Goal: Task Accomplishment & Management: Use online tool/utility

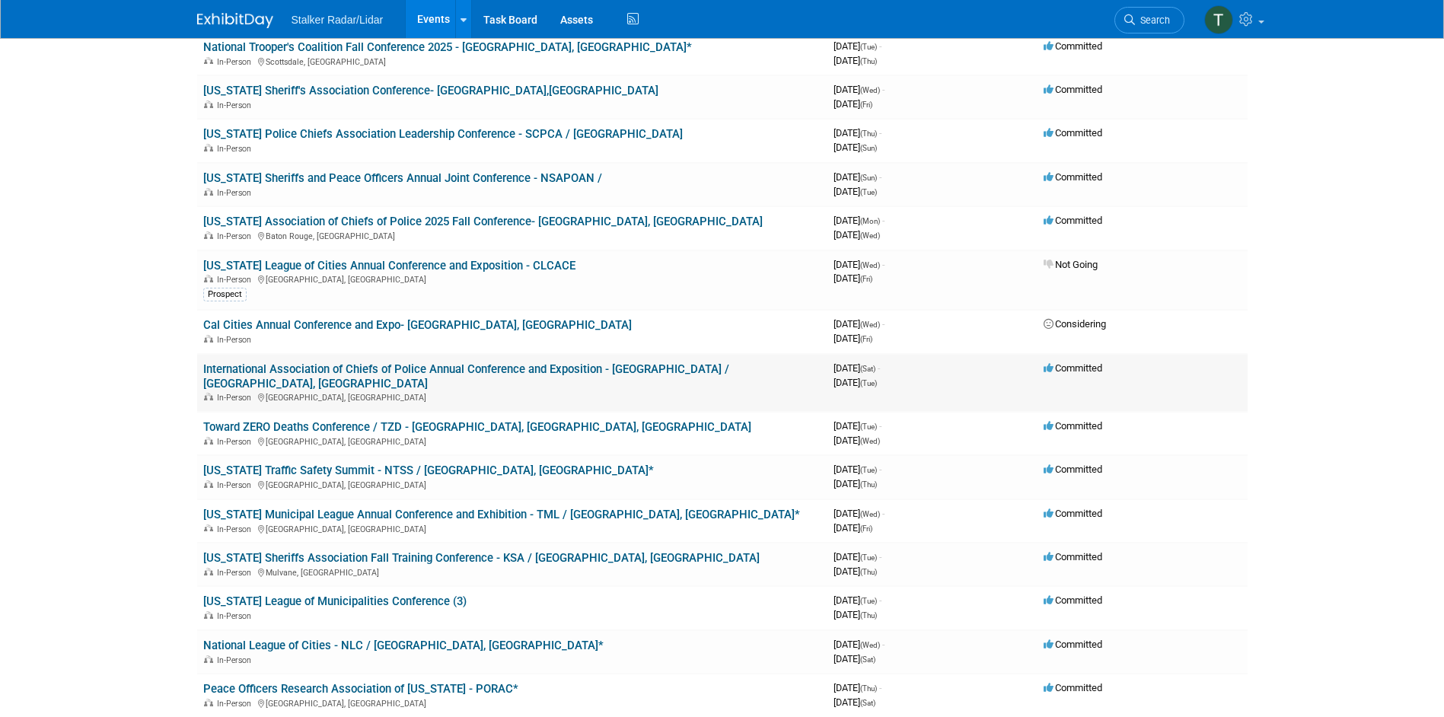
scroll to position [685, 0]
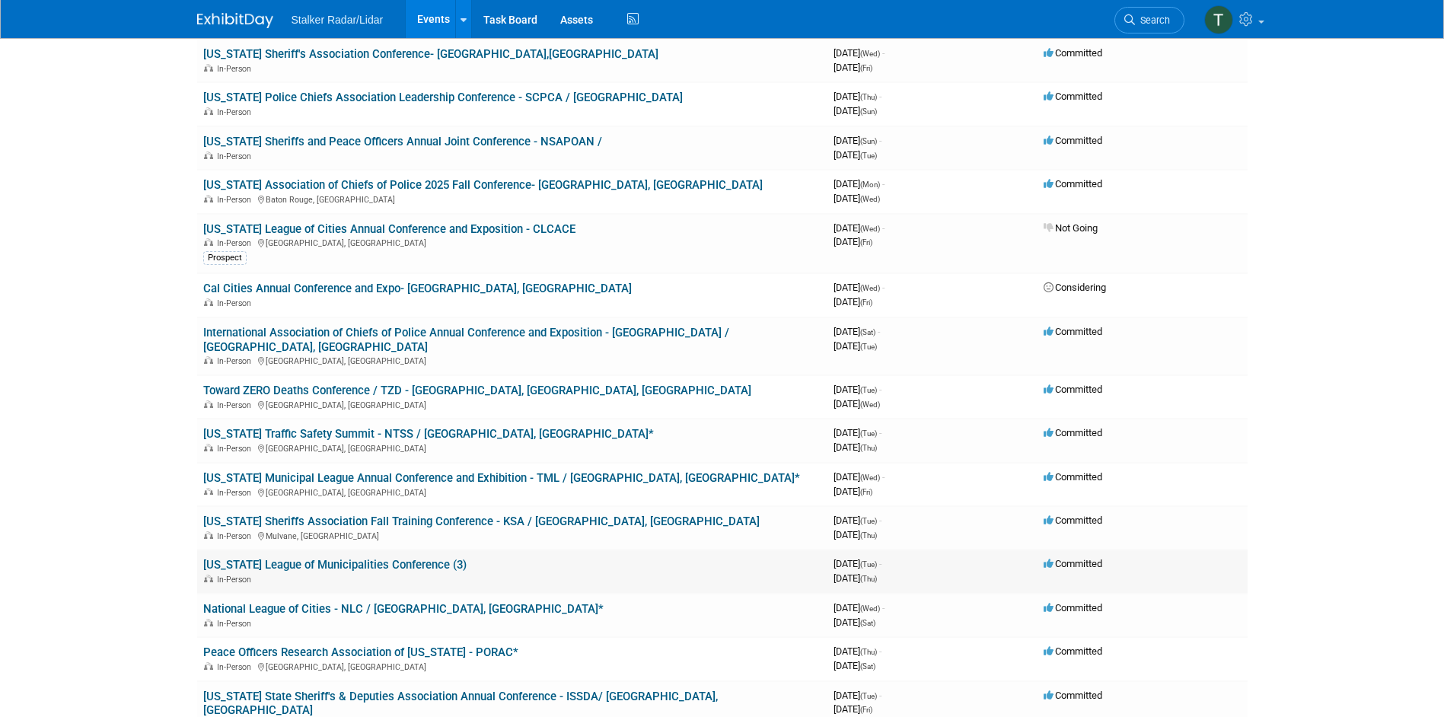
click at [325, 558] on link "[US_STATE] League of Municipalities Conference (3)" at bounding box center [334, 565] width 263 height 14
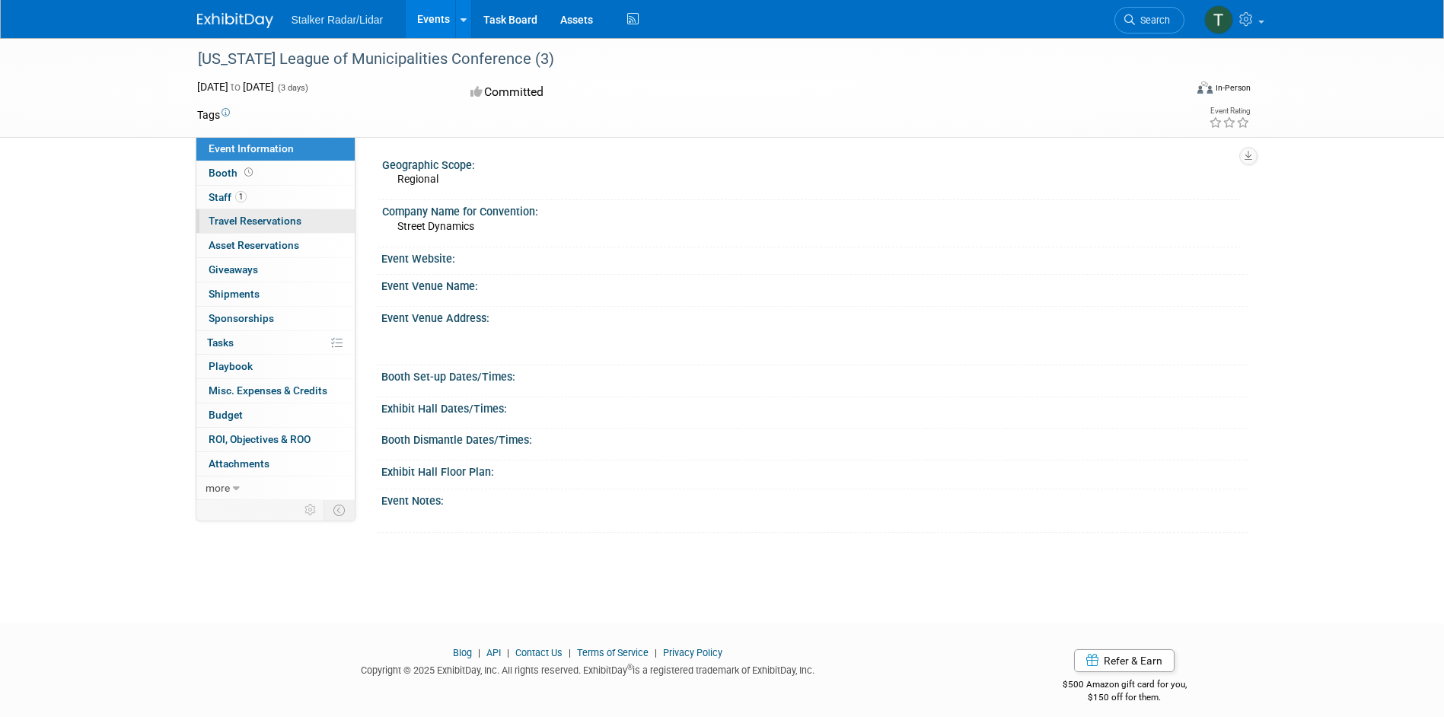
click at [255, 217] on span "Travel Reservations 0" at bounding box center [255, 221] width 93 height 12
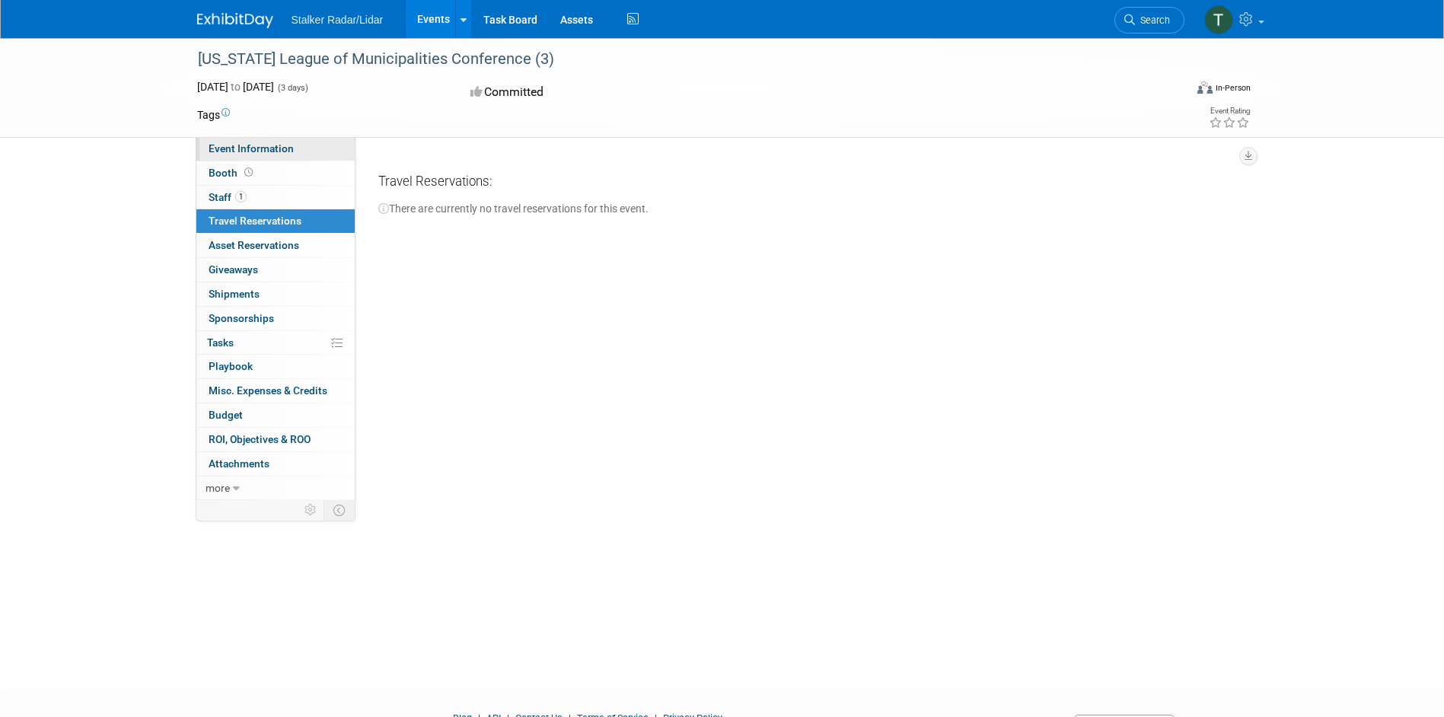
click at [243, 151] on span "Event Information" at bounding box center [251, 148] width 85 height 12
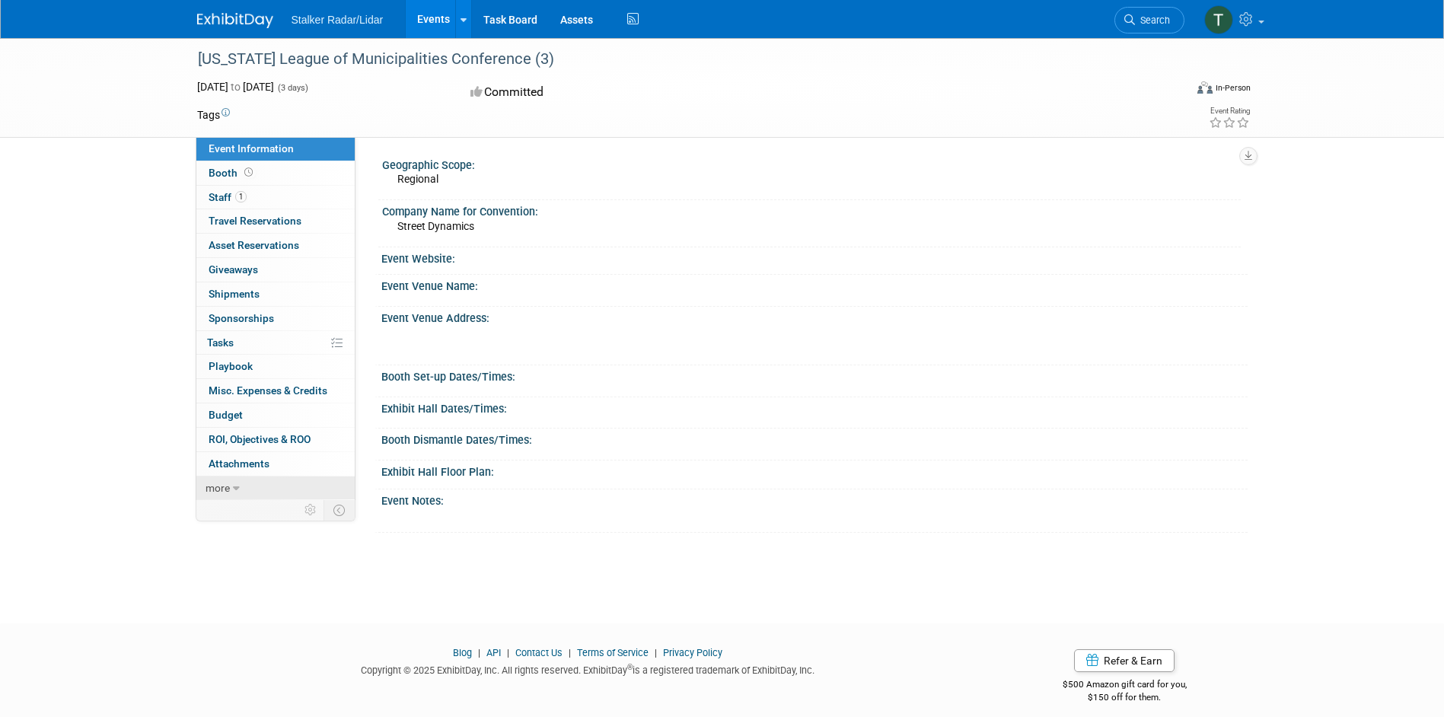
click at [237, 487] on icon at bounding box center [236, 488] width 7 height 11
click at [250, 511] on span "Event Binder (.pdf export)" at bounding box center [270, 511] width 122 height 12
